Goal: Check status

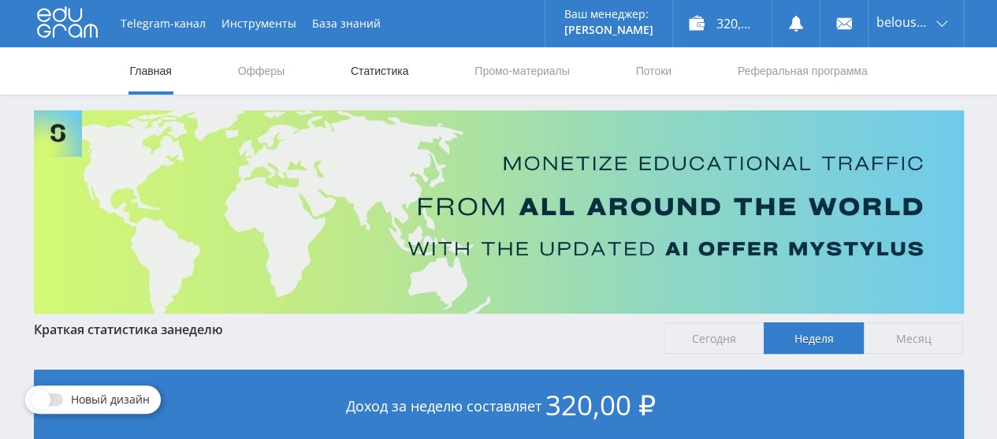
click at [361, 69] on link "Статистика" at bounding box center [379, 70] width 61 height 47
